Goal: Task Accomplishment & Management: Manage account settings

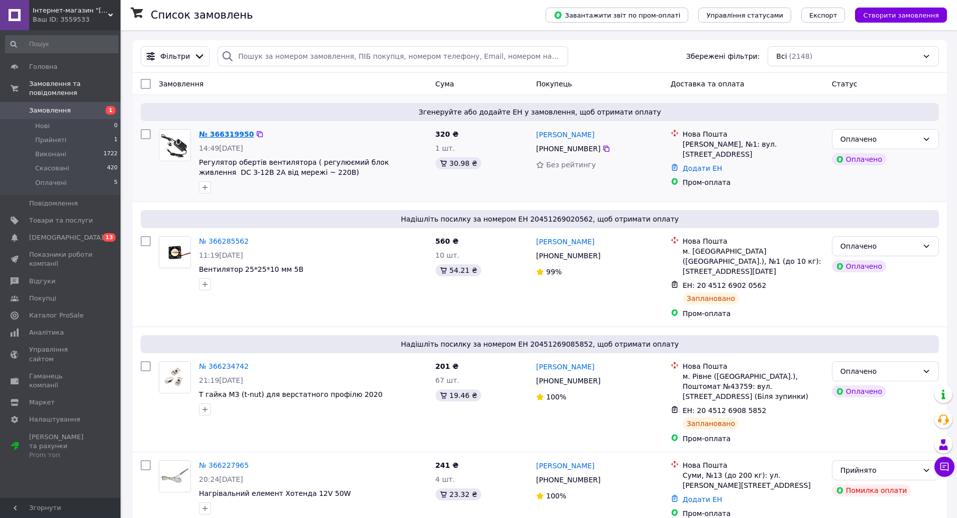
click at [214, 135] on link "№ 366319950" at bounding box center [226, 134] width 55 height 8
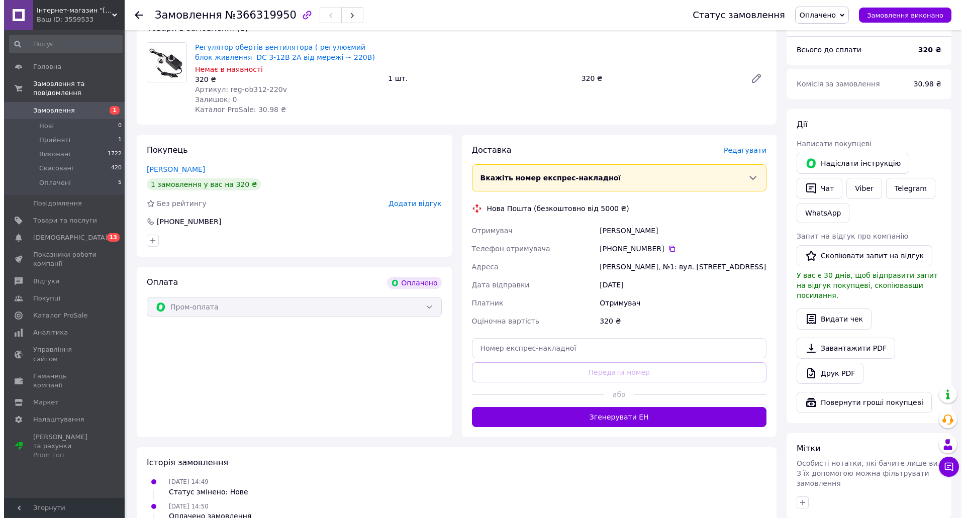
scroll to position [100, 0]
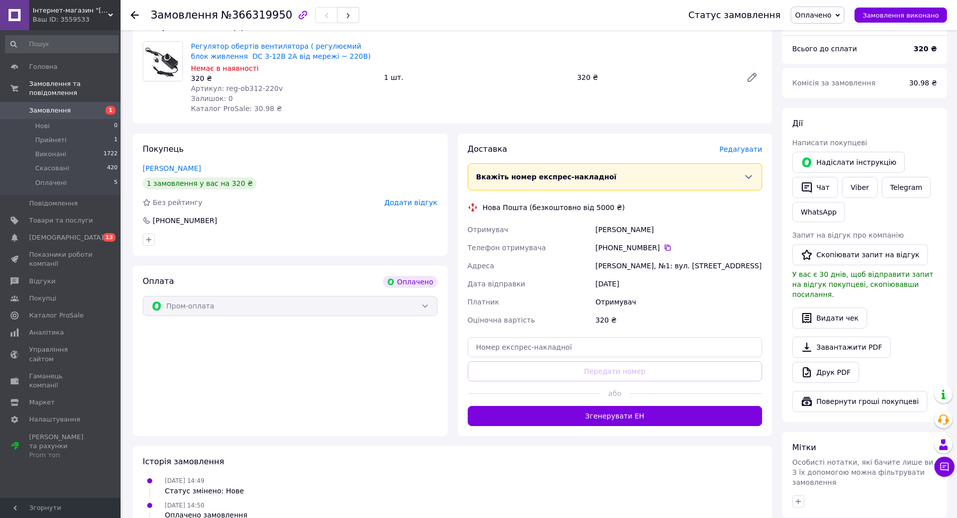
click at [749, 151] on span "Редагувати" at bounding box center [741, 149] width 43 height 8
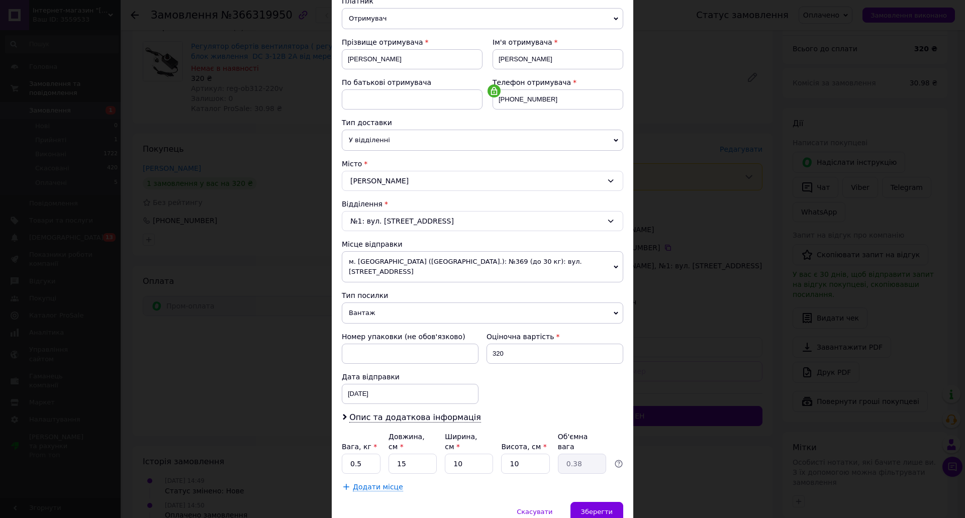
scroll to position [149, 0]
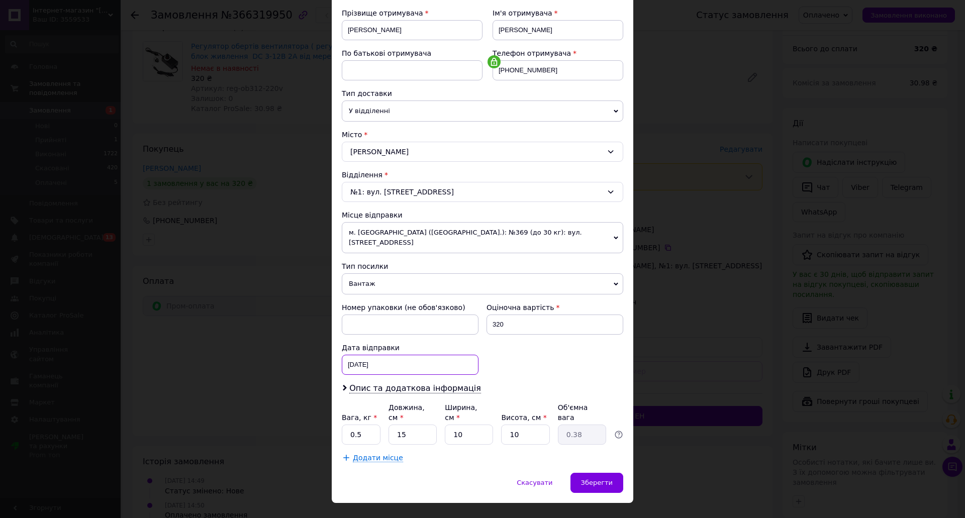
click at [383, 364] on div "[DATE] < 2025 > < Октябрь > Пн Вт Ср Чт Пт Сб Вс 29 30 1 2 3 4 5 6 7 8 9 10 11 …" at bounding box center [410, 365] width 137 height 20
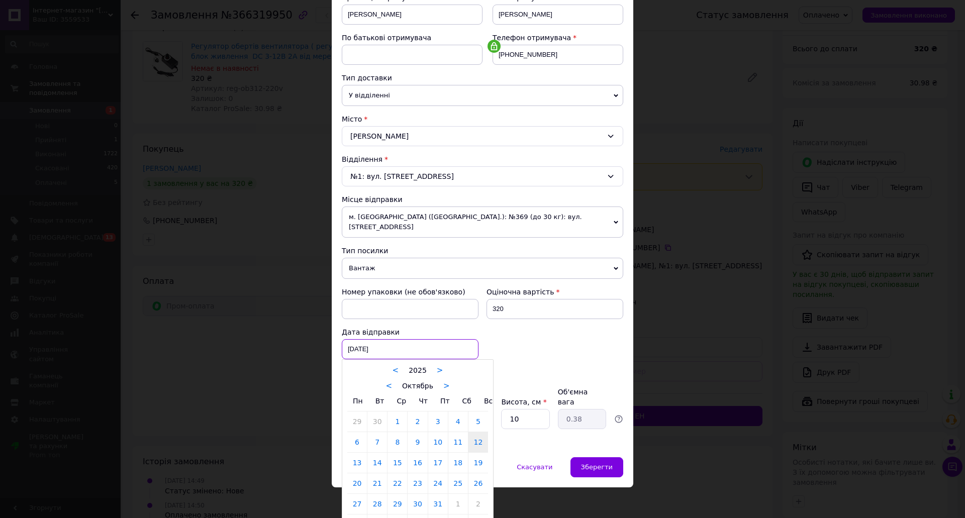
scroll to position [172, 0]
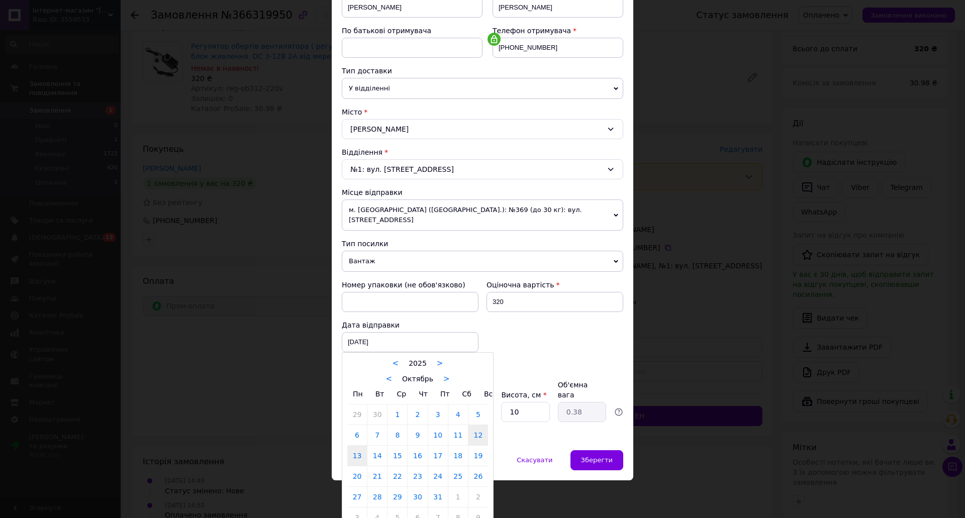
click at [352, 453] on link "13" at bounding box center [357, 456] width 20 height 20
type input "[DATE]"
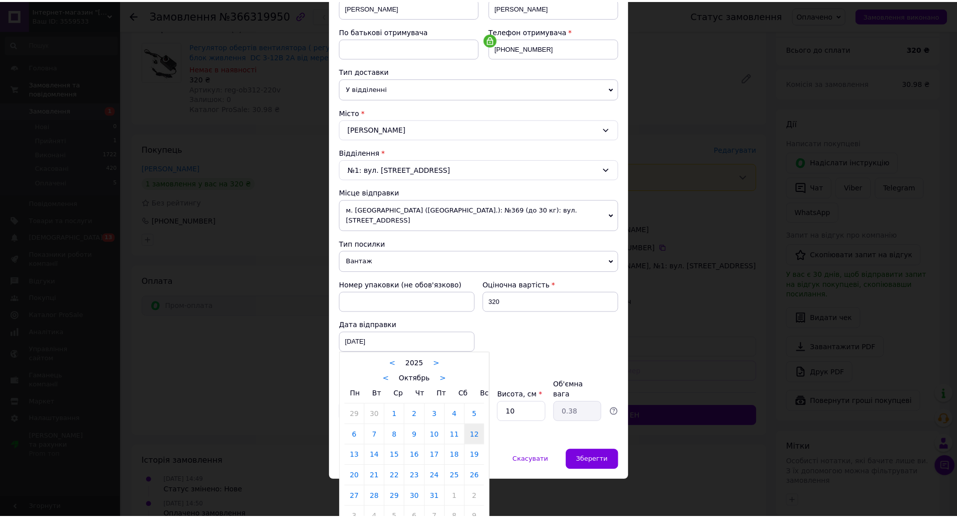
scroll to position [149, 0]
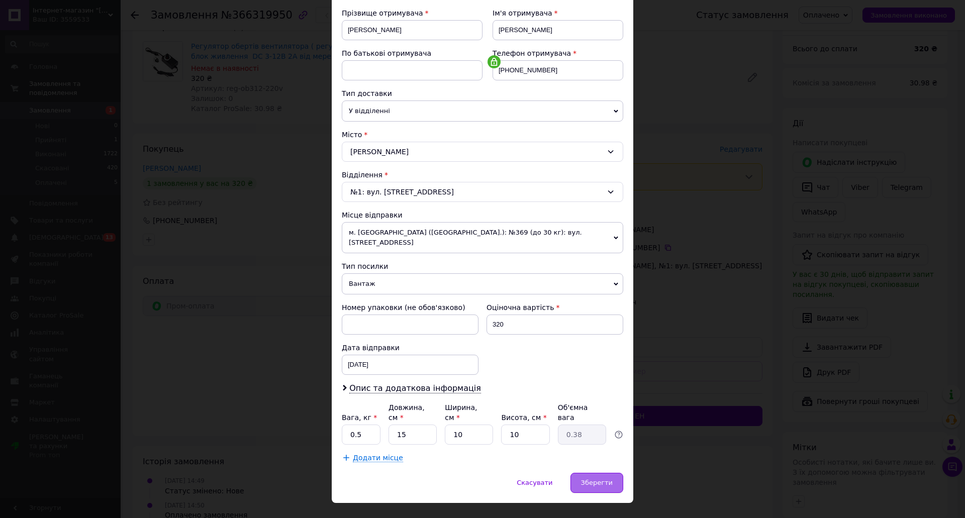
click at [600, 473] on div "Зберегти" at bounding box center [596, 483] width 53 height 20
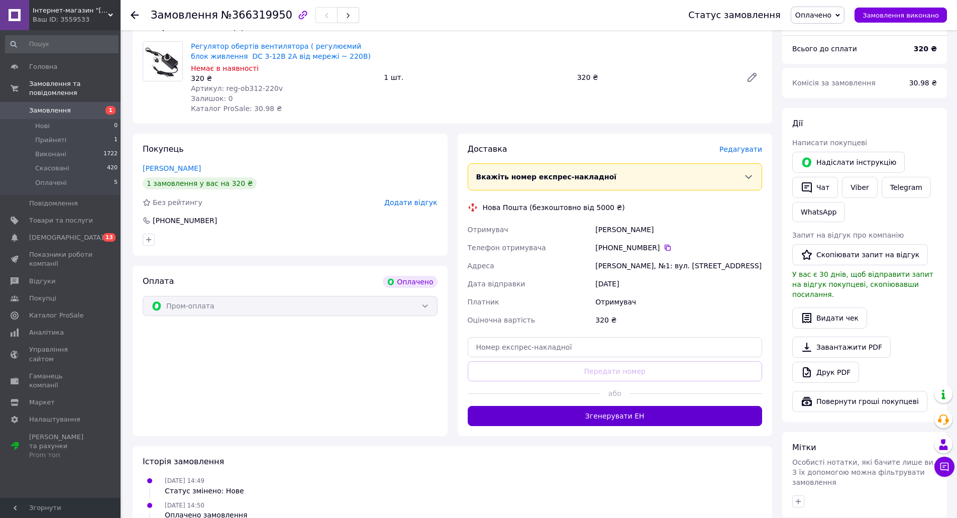
click at [632, 420] on button "Згенерувати ЕН" at bounding box center [615, 416] width 295 height 20
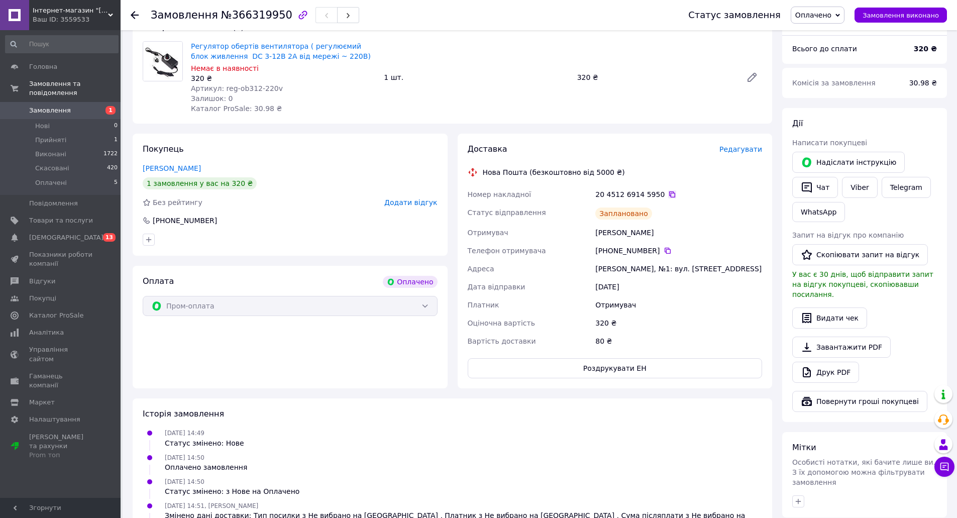
click at [668, 196] on icon at bounding box center [672, 194] width 8 height 8
click at [662, 243] on div "[PHONE_NUMBER]" at bounding box center [678, 251] width 171 height 18
click at [664, 247] on icon at bounding box center [668, 251] width 8 height 8
drag, startPoint x: 669, startPoint y: 234, endPoint x: 594, endPoint y: 230, distance: 75.0
click at [594, 230] on div "[PERSON_NAME]" at bounding box center [678, 233] width 171 height 18
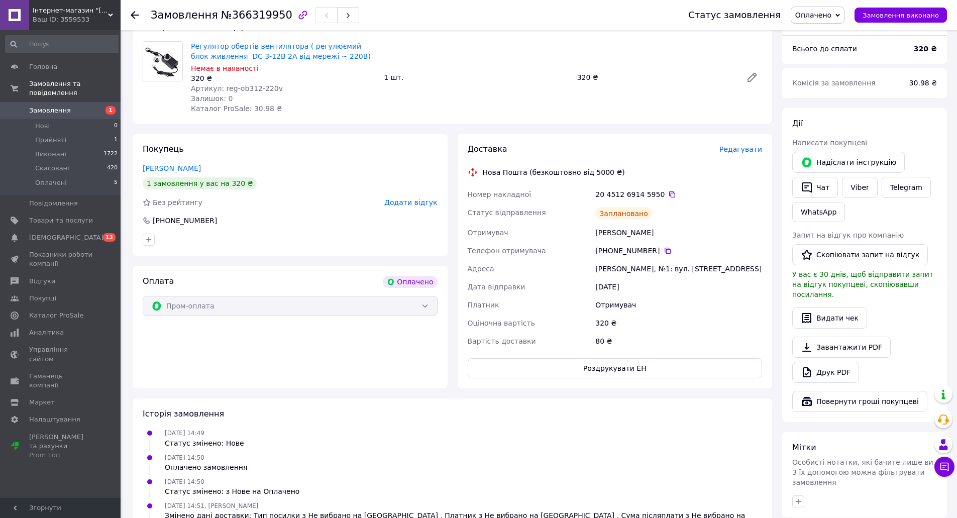
copy div "[PERSON_NAME]"
drag, startPoint x: 222, startPoint y: 89, endPoint x: 277, endPoint y: 86, distance: 55.9
click at [277, 86] on div "Артикул: reg-ob312-220v" at bounding box center [283, 88] width 185 height 10
copy span "reg-ob312-220v"
drag, startPoint x: 596, startPoint y: 269, endPoint x: 632, endPoint y: 269, distance: 35.2
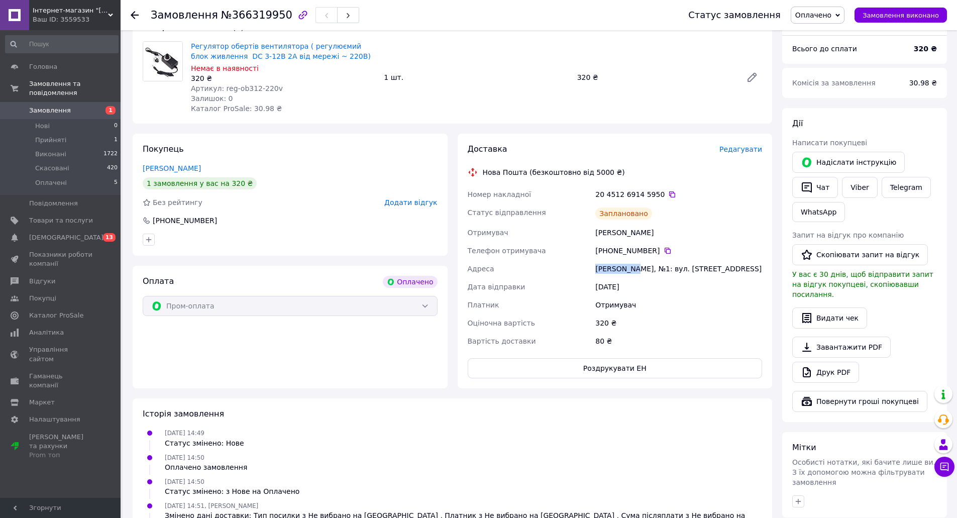
click at [632, 269] on div "[PERSON_NAME], №1: вул. [STREET_ADDRESS]" at bounding box center [678, 269] width 171 height 18
copy div "[PERSON_NAME], №1"
click at [139, 18] on div at bounding box center [141, 15] width 20 height 30
click at [135, 17] on icon at bounding box center [135, 15] width 8 height 8
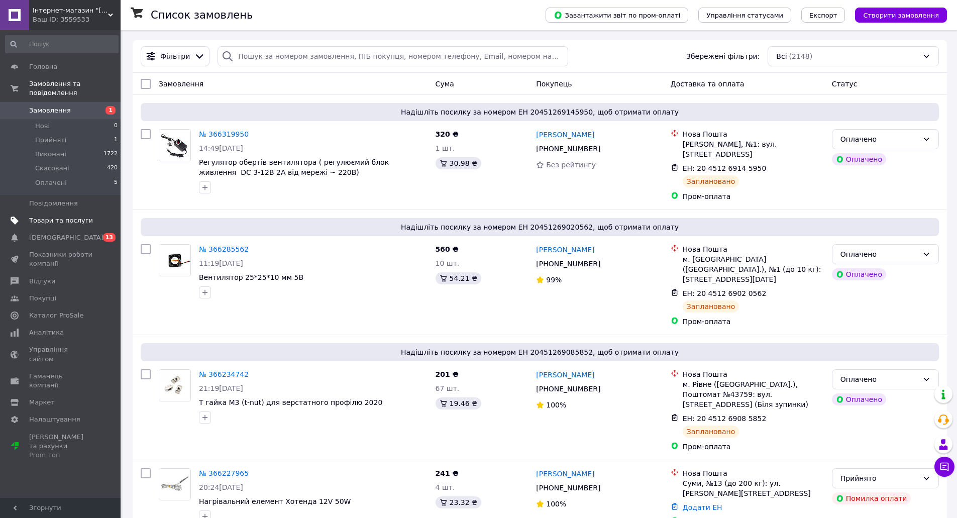
click at [74, 216] on span "Товари та послуги" at bounding box center [61, 220] width 64 height 9
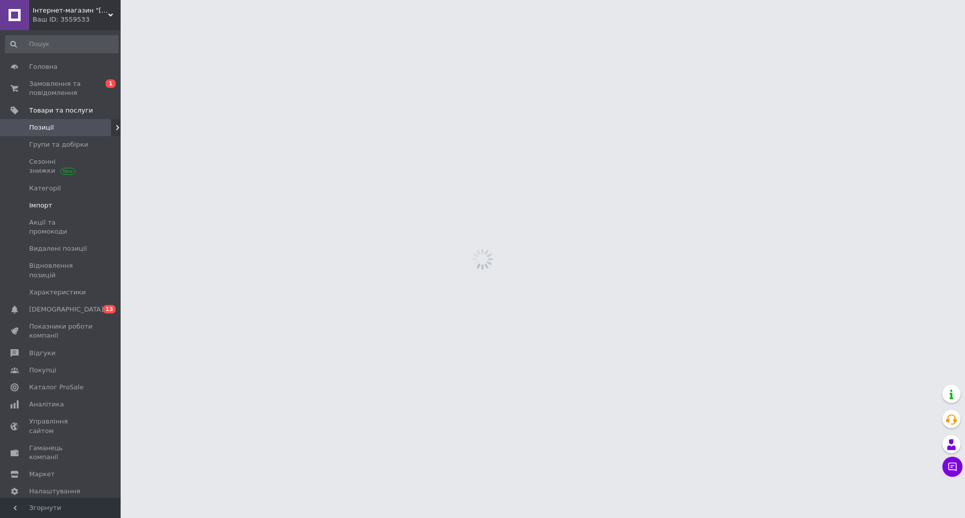
click at [49, 202] on span "Імпорт" at bounding box center [40, 205] width 23 height 9
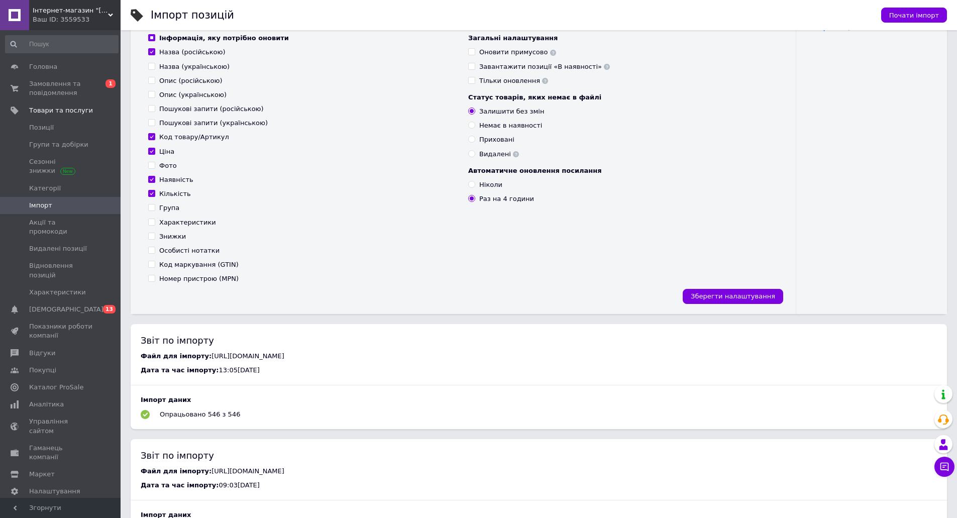
scroll to position [151, 0]
